Goal: Communication & Community: Connect with others

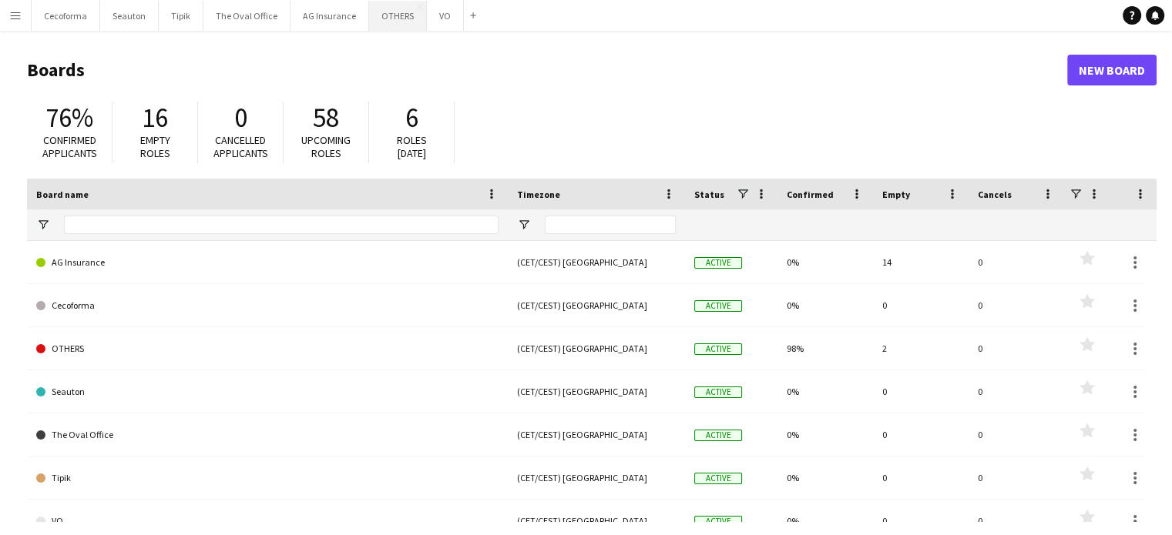
click at [384, 18] on button "OTHERS Close" at bounding box center [398, 16] width 58 height 30
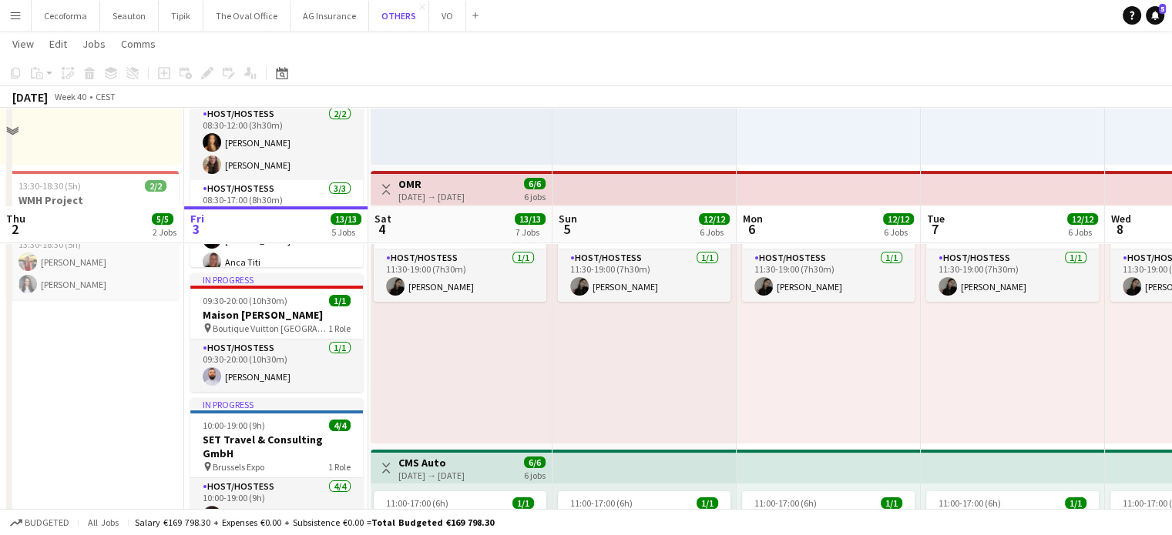
scroll to position [154, 0]
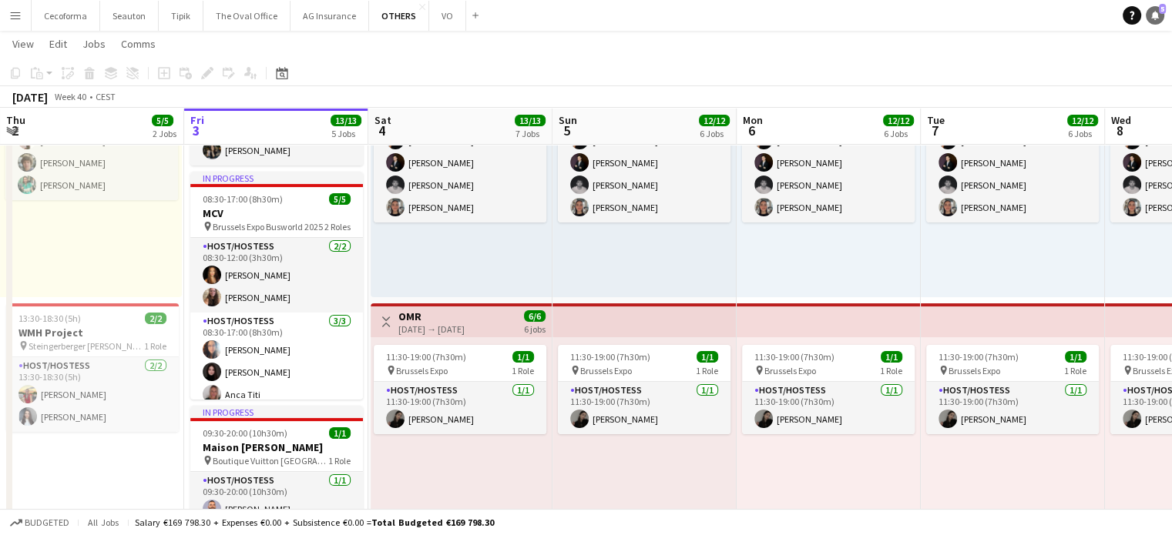
click at [1153, 14] on icon at bounding box center [1155, 15] width 8 height 8
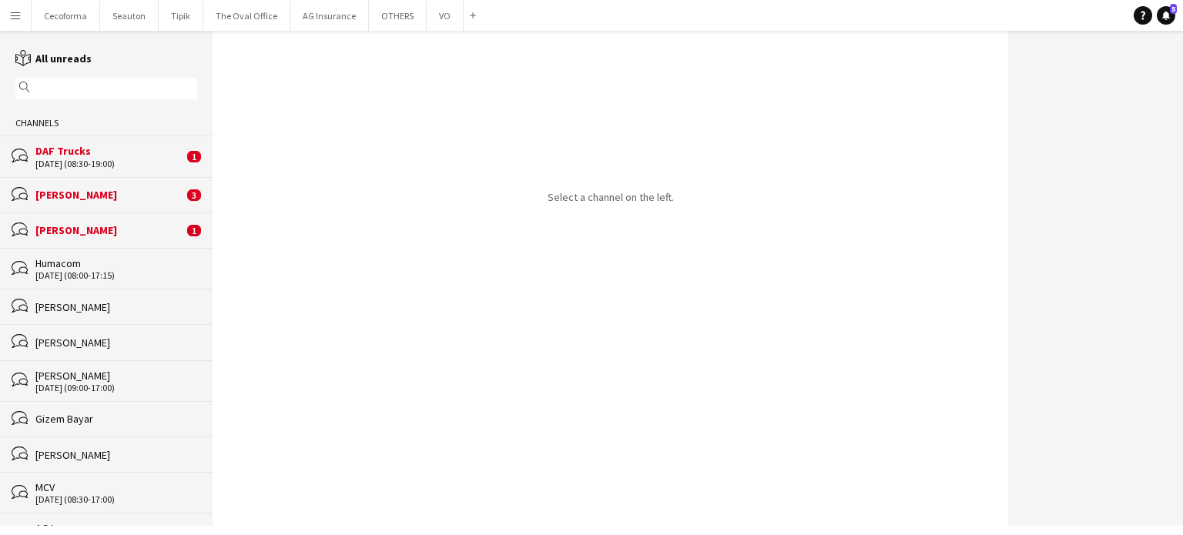
click at [73, 163] on div "[DATE] (08:30-19:00)" at bounding box center [109, 164] width 148 height 11
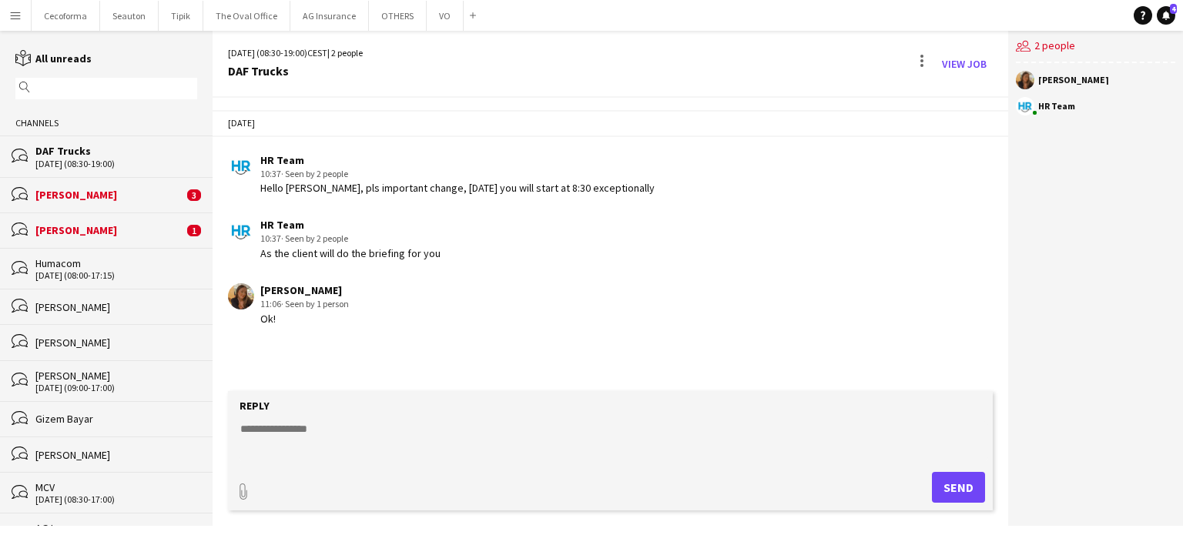
click at [57, 192] on div "[PERSON_NAME]" at bounding box center [109, 195] width 148 height 14
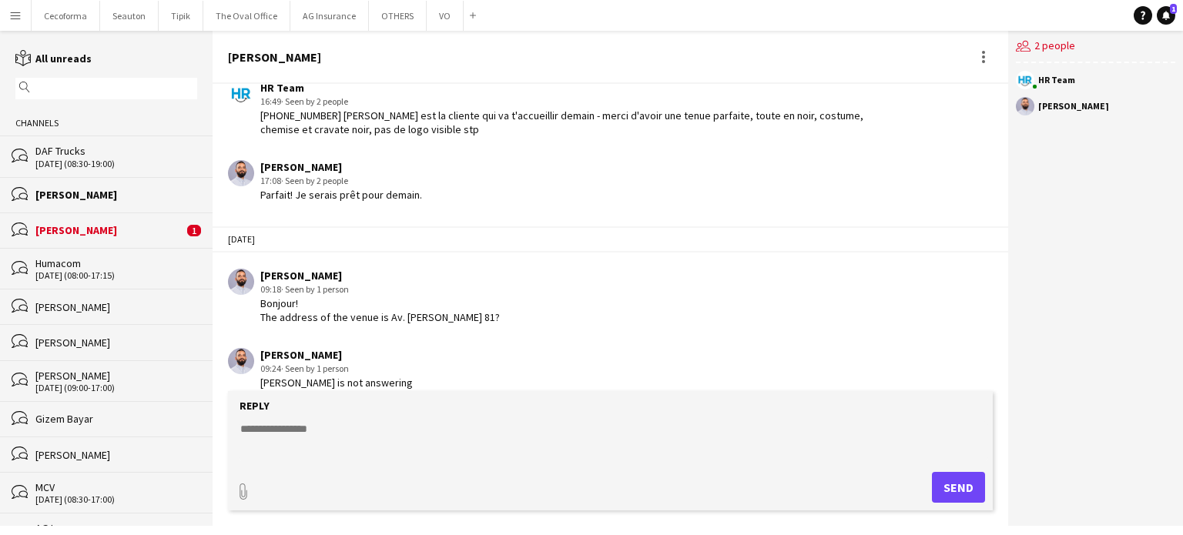
scroll to position [2146, 0]
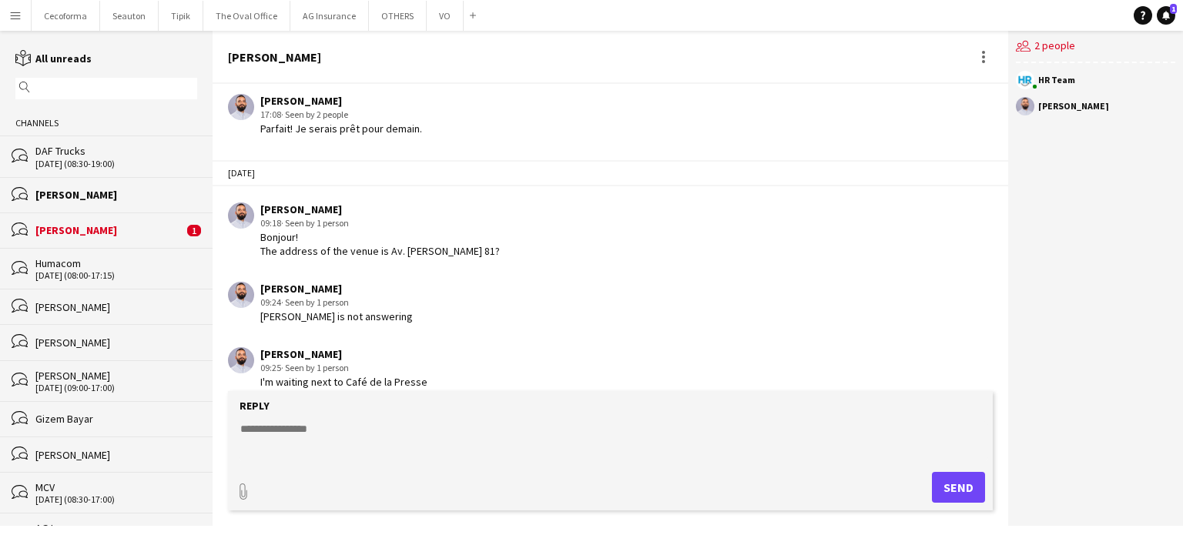
click at [65, 224] on div "[PERSON_NAME]" at bounding box center [109, 230] width 148 height 14
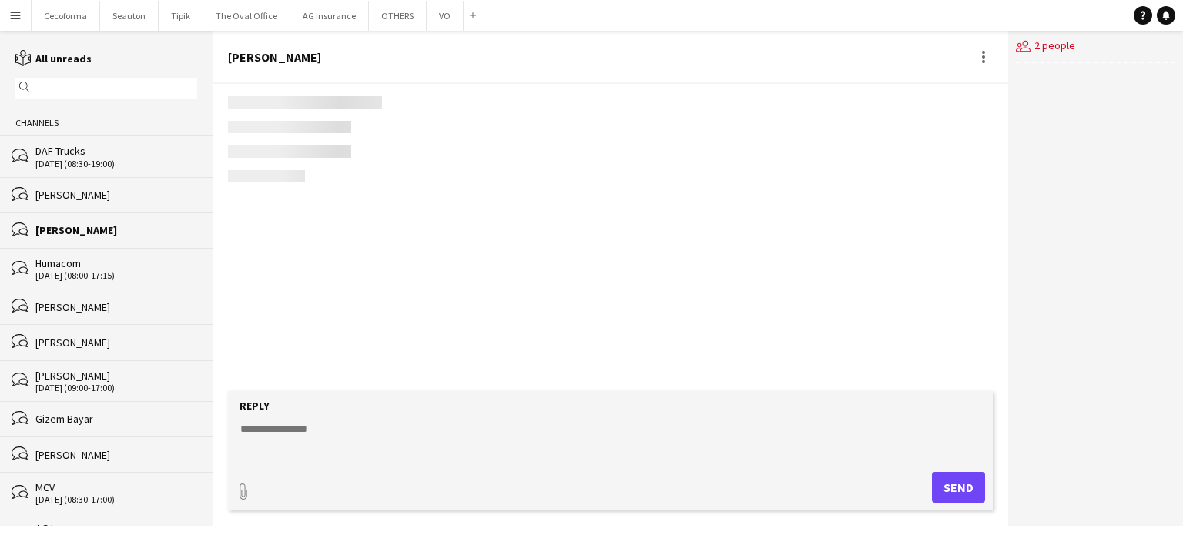
scroll to position [2240, 0]
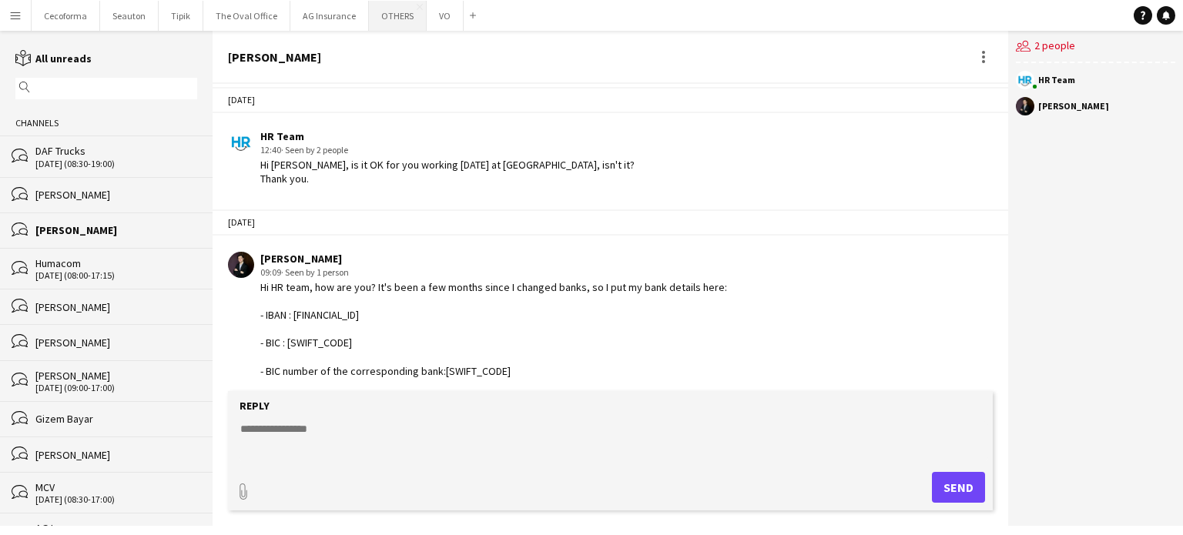
click at [388, 15] on button "OTHERS Close" at bounding box center [398, 16] width 58 height 30
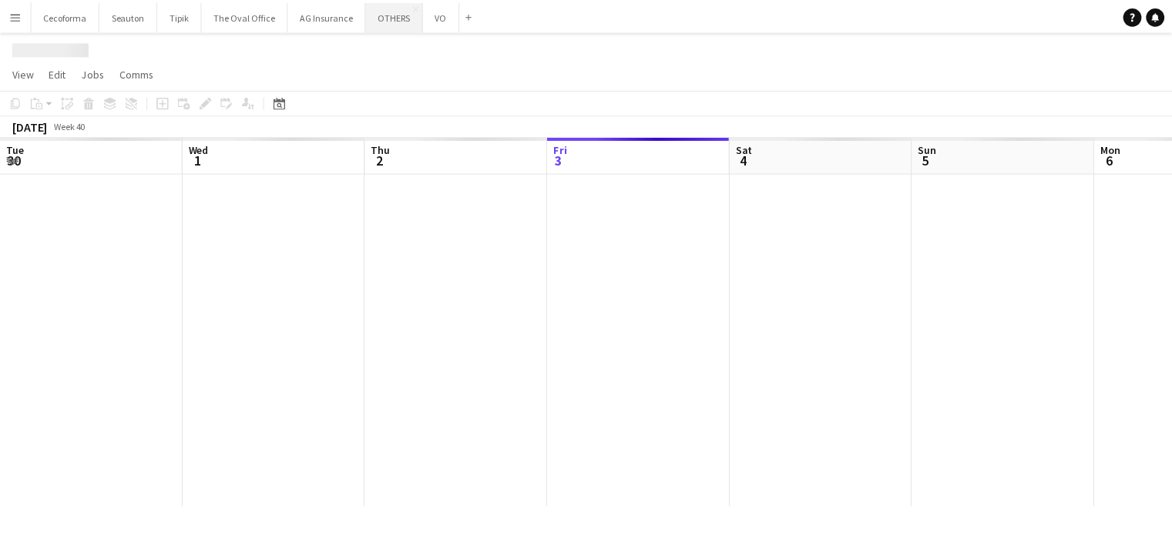
scroll to position [0, 368]
